Goal: Information Seeking & Learning: Check status

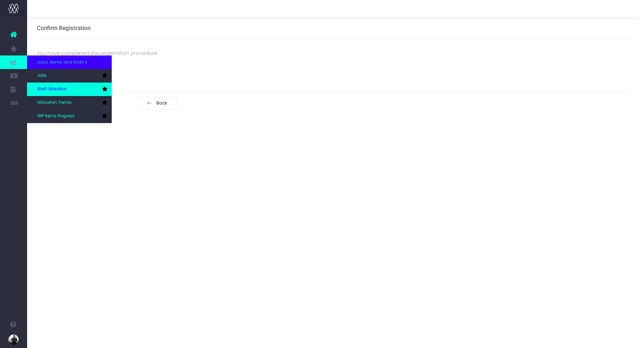
click at [51, 88] on span "Staff Utilisation" at bounding box center [52, 89] width 30 height 6
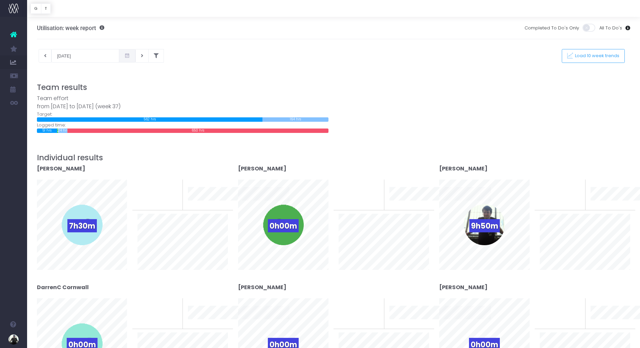
click at [36, 58] on div "[DATE] This week Load 10 week trends" at bounding box center [98, 56] width 132 height 14
click at [43, 57] on button at bounding box center [45, 56] width 13 height 14
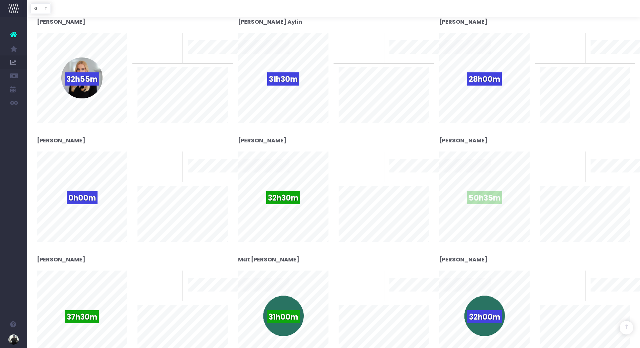
scroll to position [399, 0]
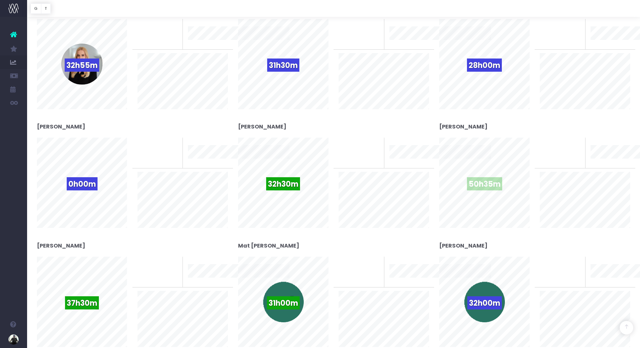
click at [479, 185] on span "50h35m" at bounding box center [484, 183] width 35 height 13
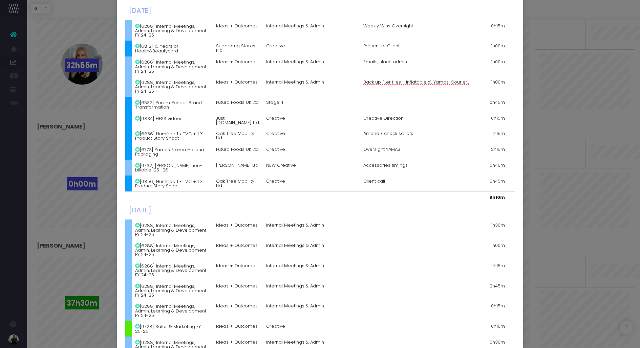
scroll to position [652, 0]
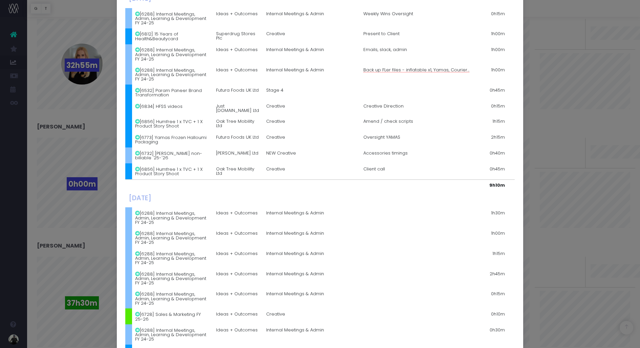
click at [547, 157] on div "Details for [PERSON_NAME] × [DATE] [6288] Internal Meetings, Admin, Learning & …" at bounding box center [320, 174] width 640 height 348
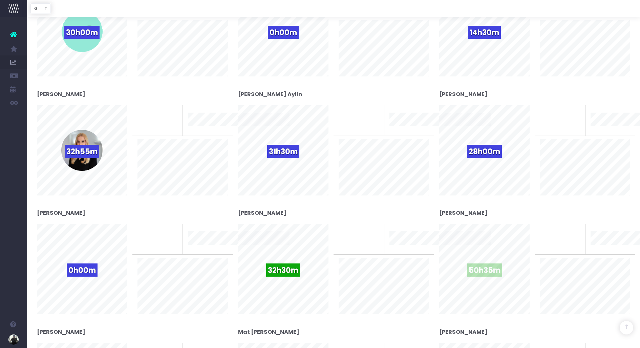
scroll to position [0, 0]
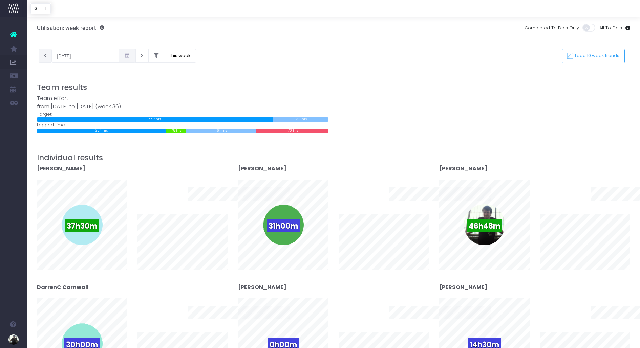
click at [39, 57] on button at bounding box center [45, 56] width 13 height 14
click at [40, 50] on button at bounding box center [45, 56] width 13 height 14
click at [135, 54] on button at bounding box center [141, 56] width 13 height 14
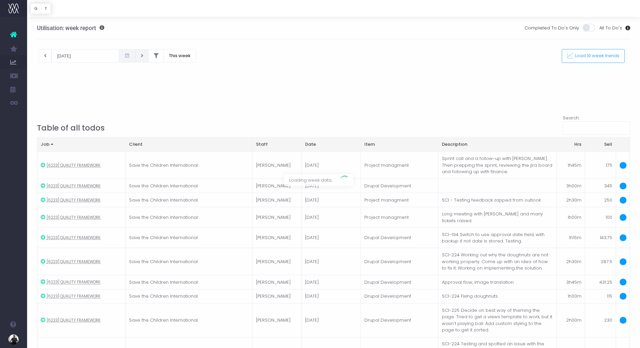
click at [127, 54] on div at bounding box center [320, 174] width 640 height 348
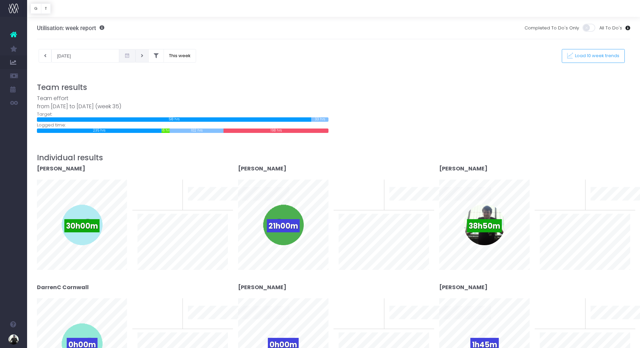
click at [141, 56] on icon at bounding box center [142, 56] width 2 height 0
type input "[DATE]"
